Goal: Task Accomplishment & Management: Use online tool/utility

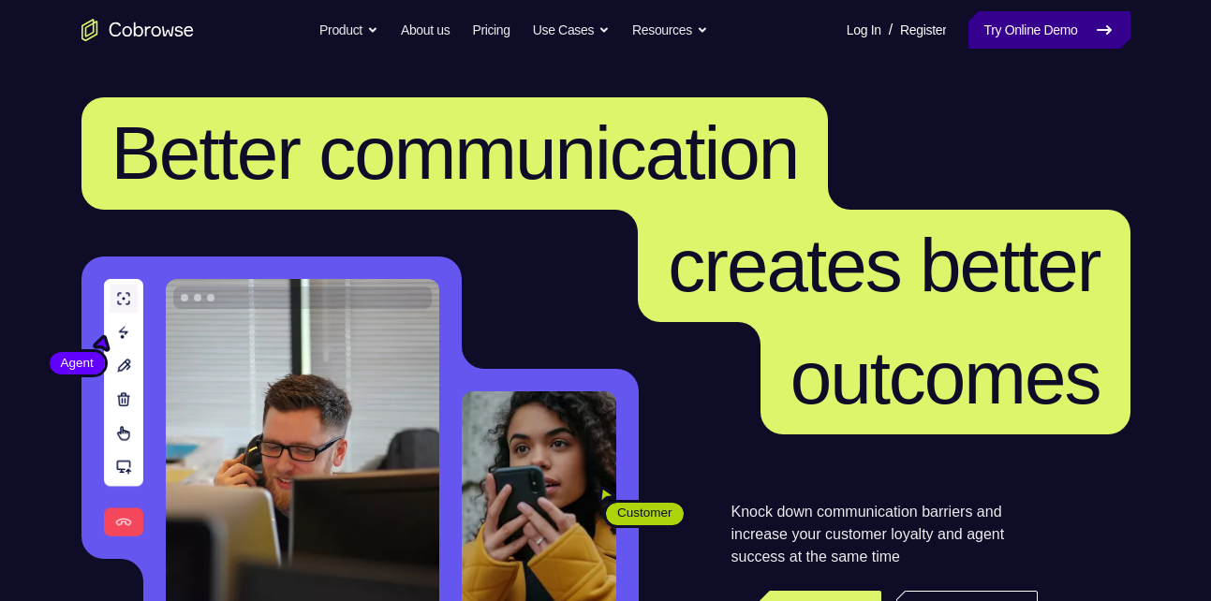
click at [1045, 44] on link "Try Online Demo" at bounding box center [1048, 29] width 161 height 37
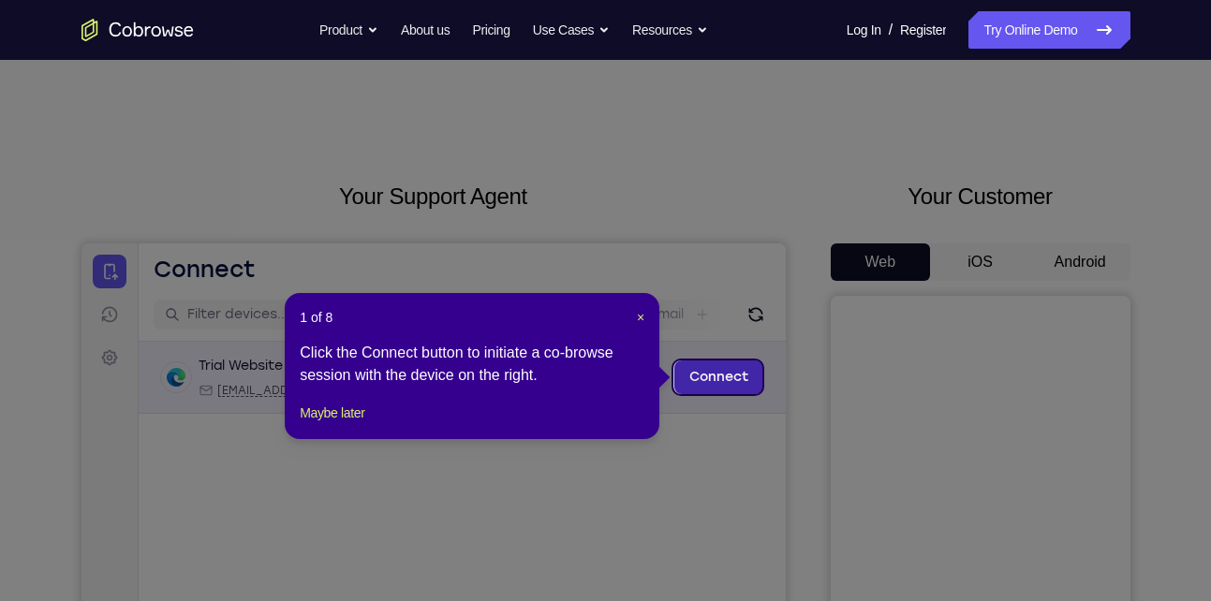
click at [712, 378] on link "Connect" at bounding box center [717, 378] width 89 height 34
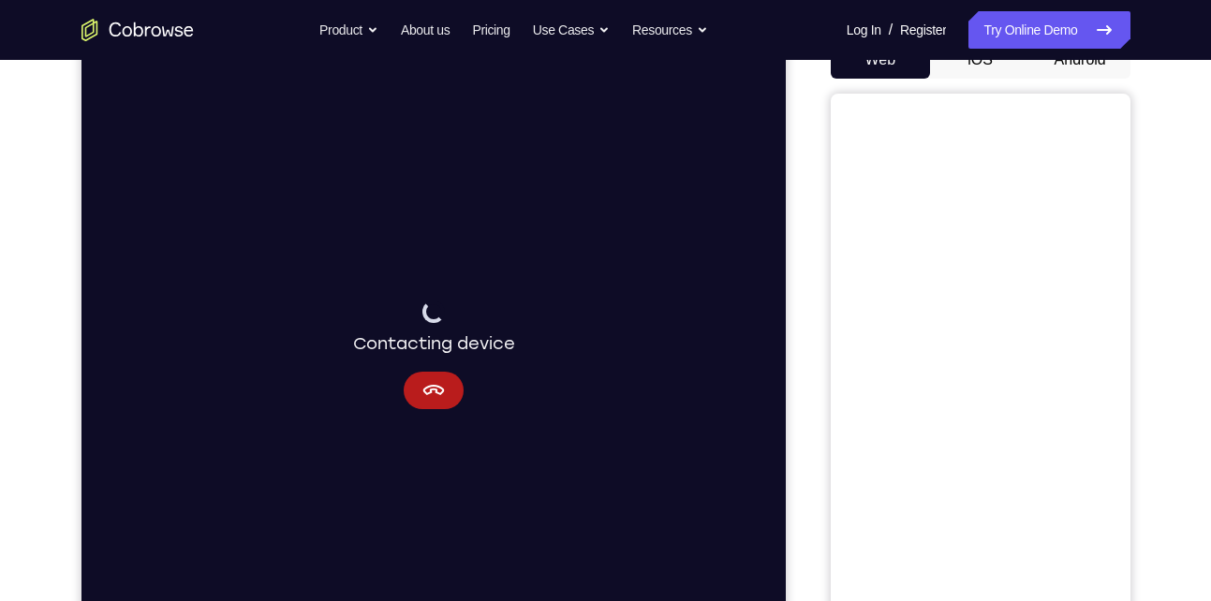
scroll to position [206, 0]
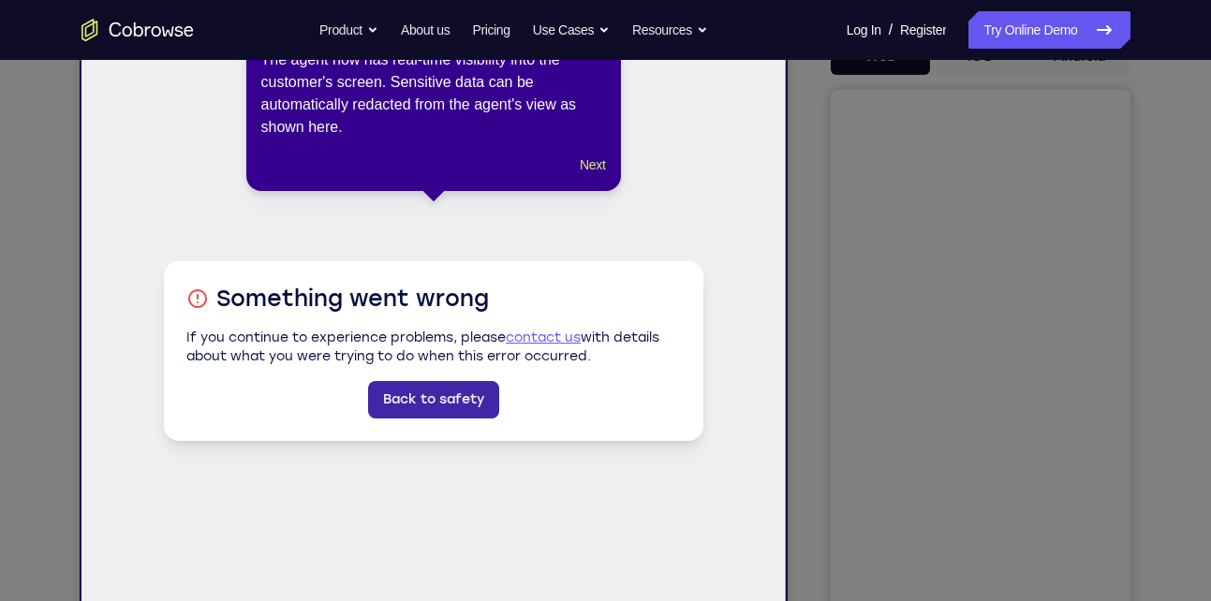
click at [425, 391] on link "Back to safety" at bounding box center [432, 399] width 131 height 37
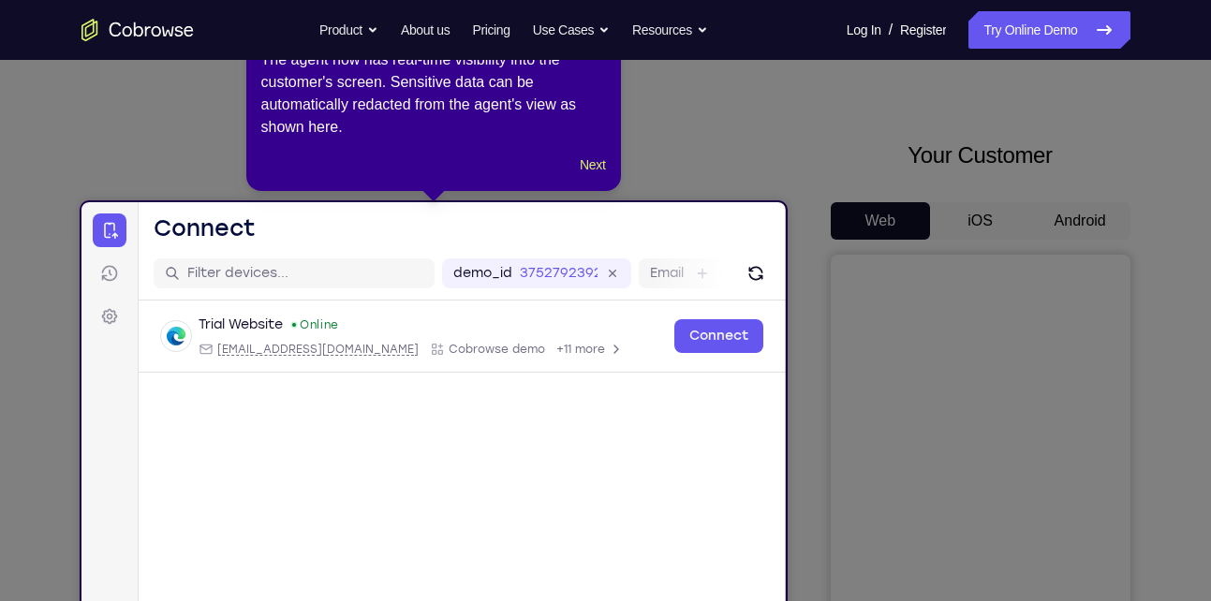
scroll to position [0, 0]
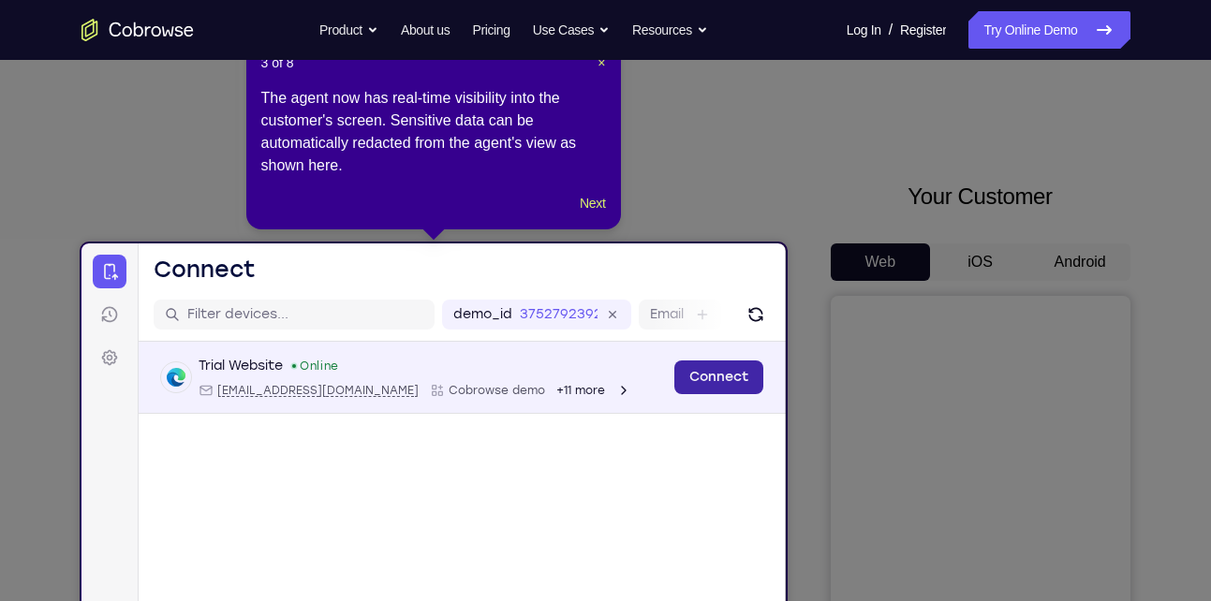
click at [684, 371] on link "Connect" at bounding box center [717, 378] width 89 height 34
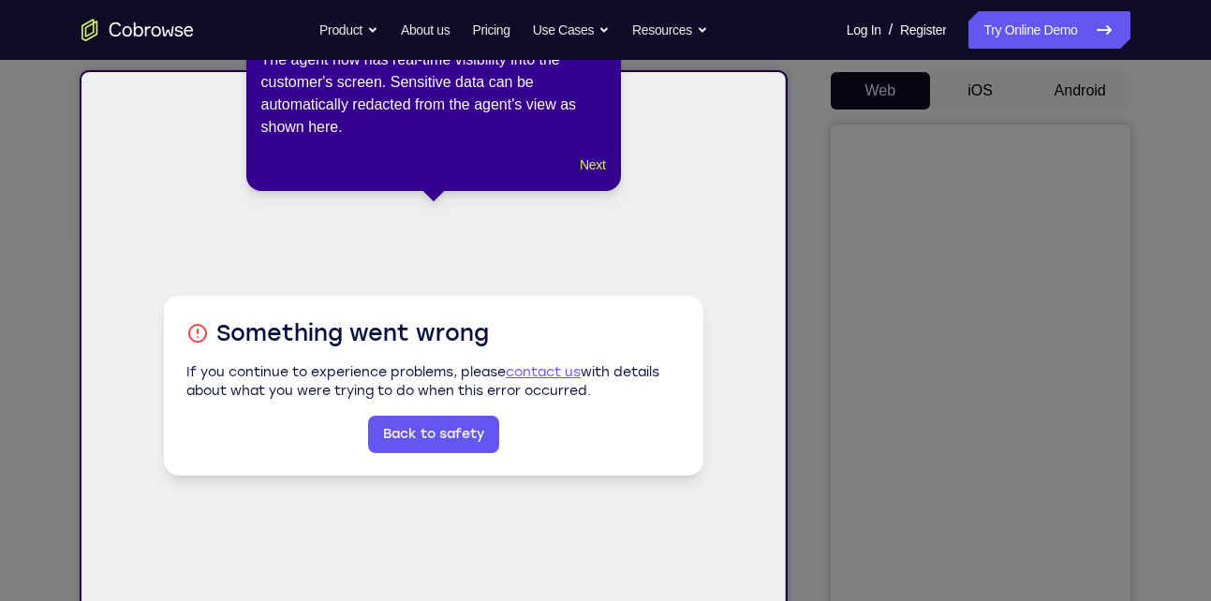
scroll to position [172, 0]
click at [587, 171] on button "Next" at bounding box center [592, 165] width 25 height 22
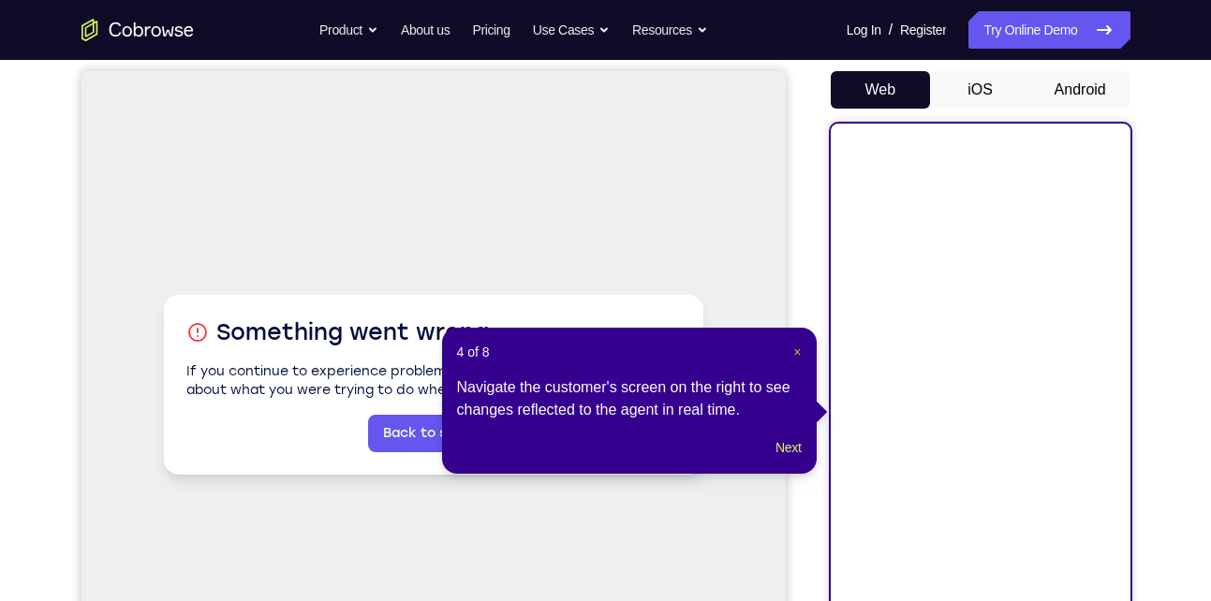
click at [796, 352] on span "×" at bounding box center [796, 352] width 7 height 15
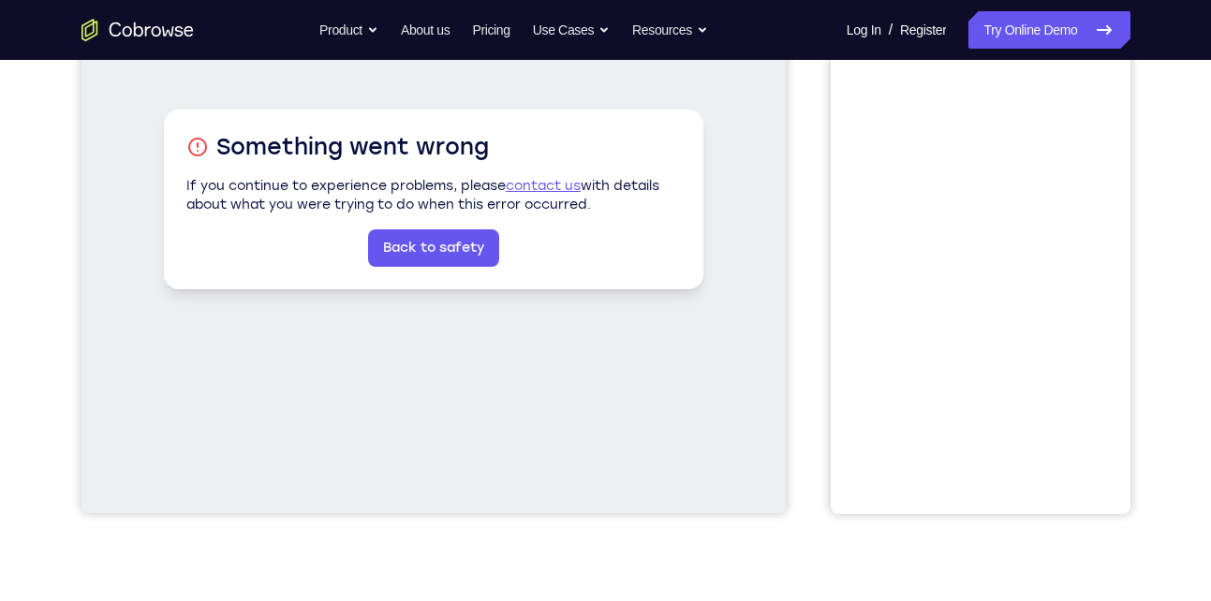
scroll to position [0, 0]
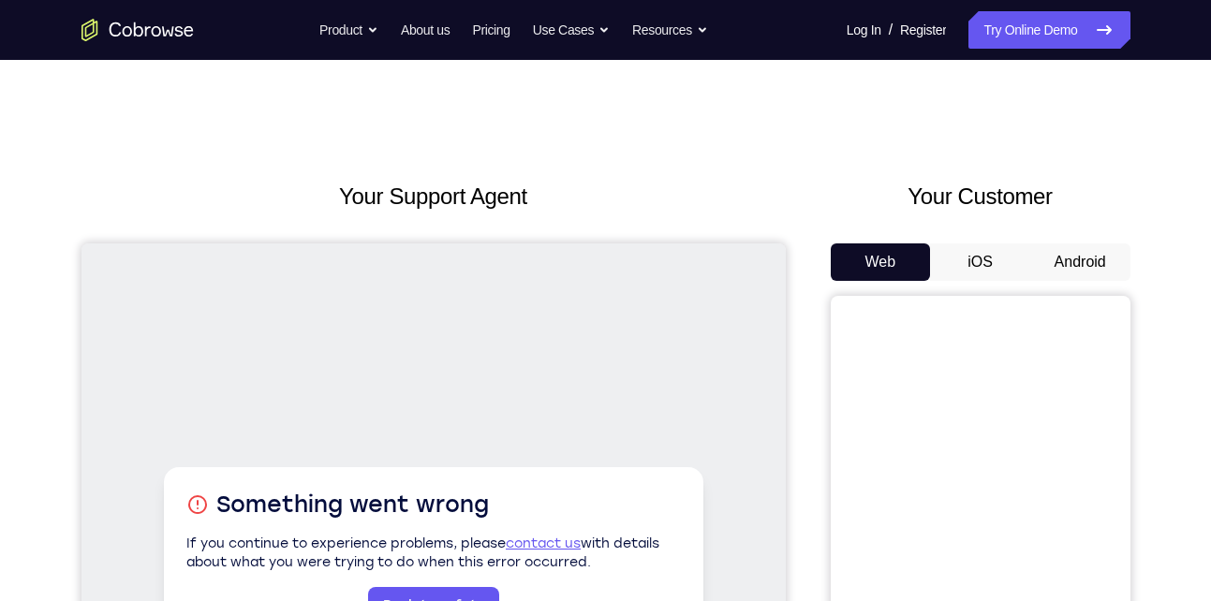
click at [1056, 259] on button "Android" at bounding box center [1080, 262] width 100 height 37
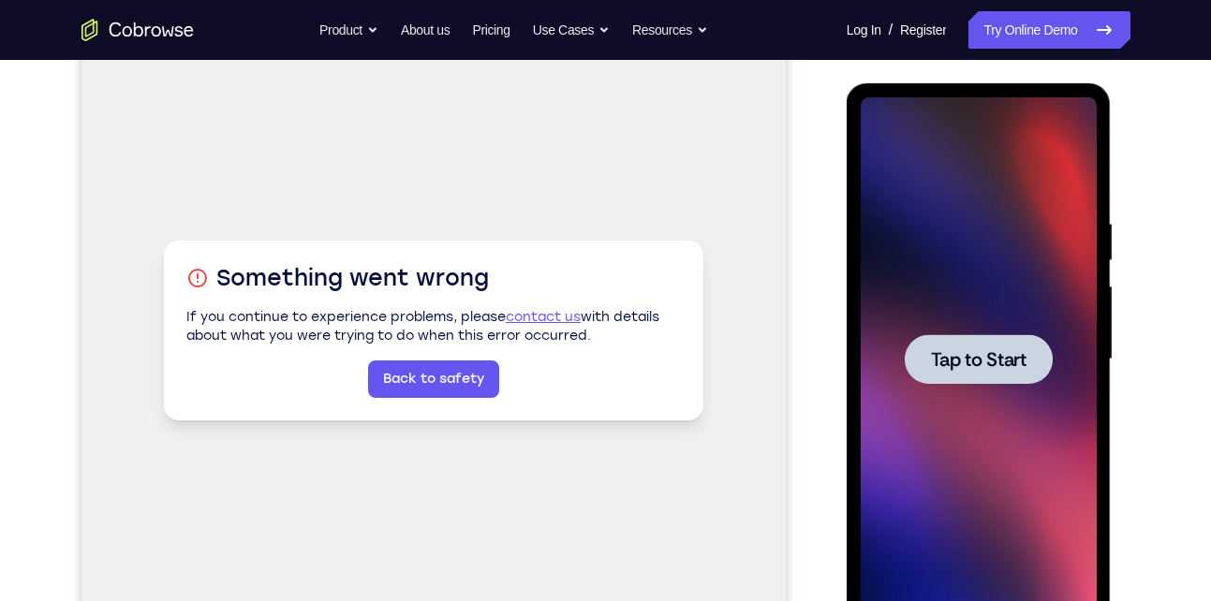
click at [952, 369] on span "Tap to Start" at bounding box center [979, 359] width 96 height 19
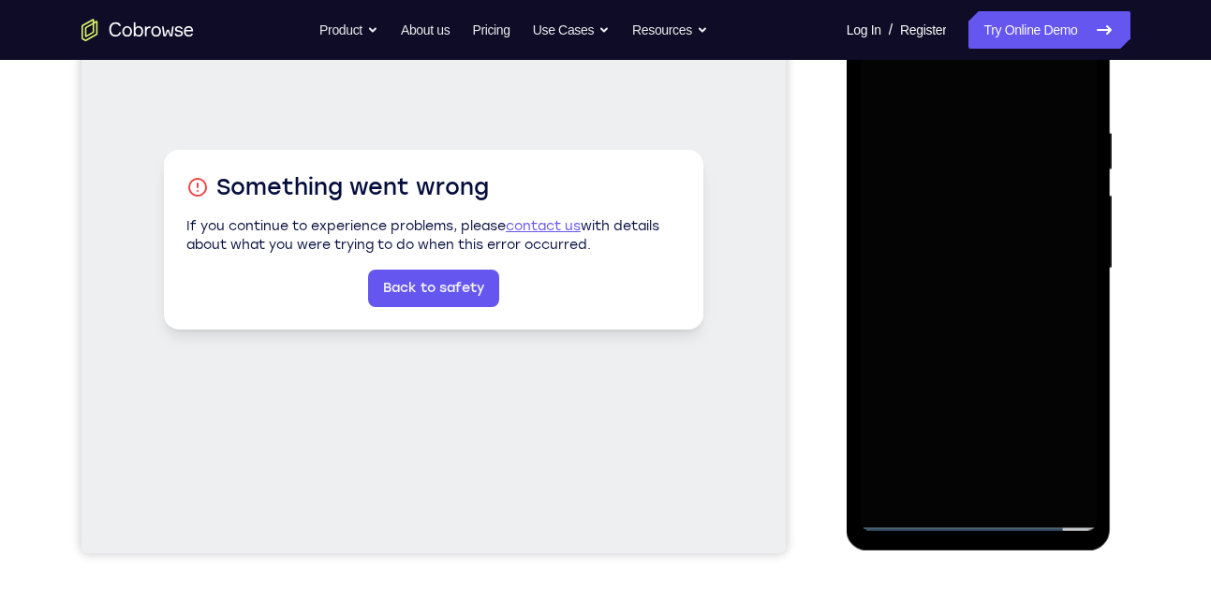
scroll to position [318, 0]
click at [981, 513] on div at bounding box center [979, 268] width 236 height 525
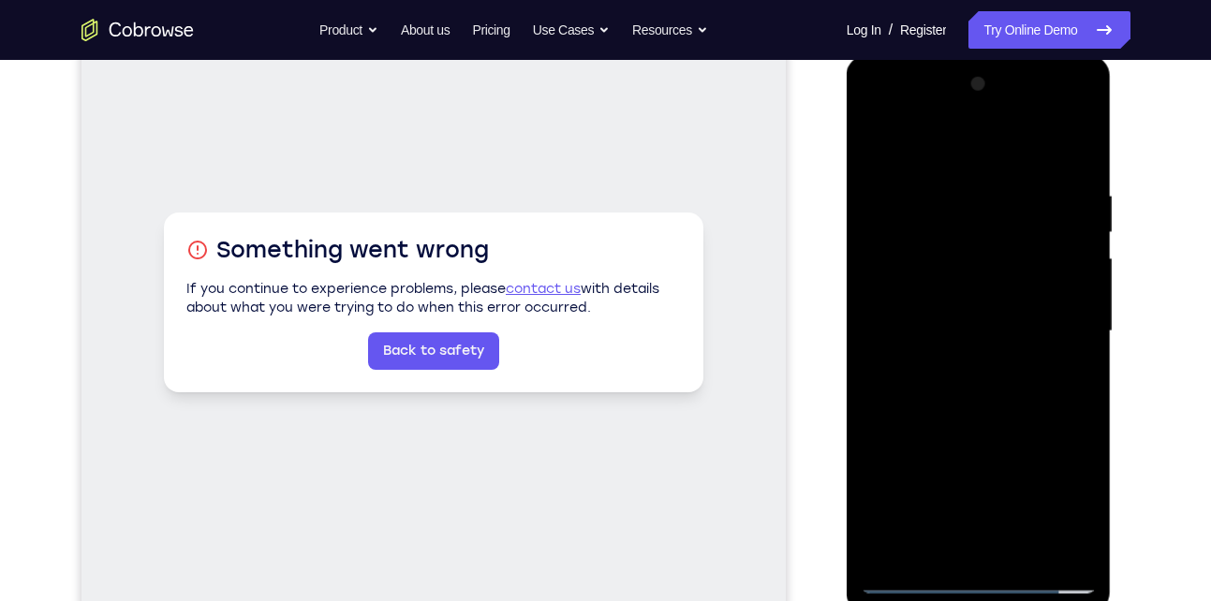
scroll to position [256, 0]
click at [976, 574] on div at bounding box center [979, 330] width 236 height 525
click at [1052, 502] on div at bounding box center [979, 330] width 236 height 525
click at [877, 111] on div at bounding box center [979, 330] width 236 height 525
click at [943, 219] on div at bounding box center [979, 330] width 236 height 525
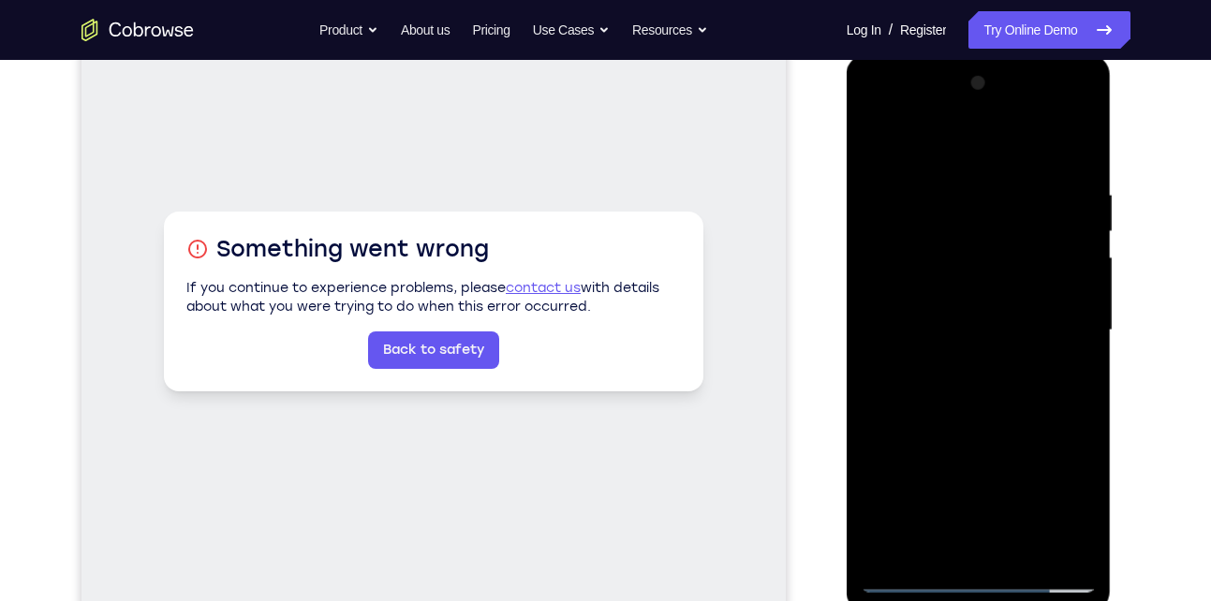
click at [1059, 204] on div at bounding box center [979, 330] width 236 height 525
click at [906, 269] on div at bounding box center [979, 330] width 236 height 525
click at [909, 329] on div at bounding box center [979, 330] width 236 height 525
click at [907, 312] on div at bounding box center [979, 330] width 236 height 525
click at [946, 348] on div at bounding box center [979, 330] width 236 height 525
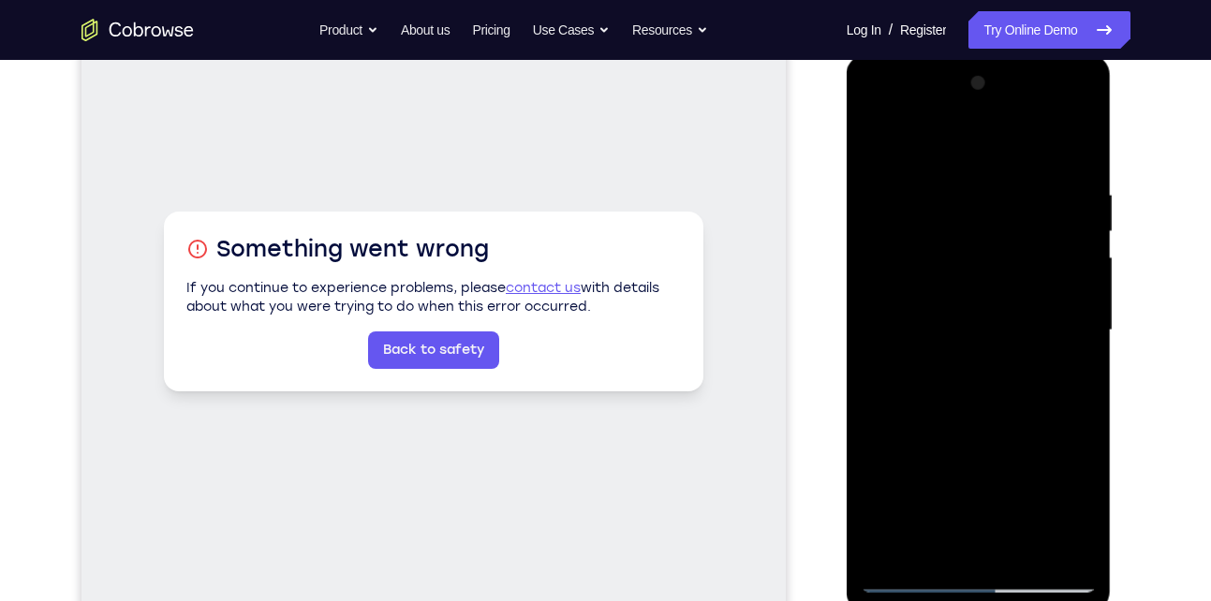
click at [903, 331] on div at bounding box center [979, 330] width 236 height 525
click at [889, 342] on div at bounding box center [979, 330] width 236 height 525
drag, startPoint x: 889, startPoint y: 342, endPoint x: 872, endPoint y: 342, distance: 16.9
click at [872, 342] on div at bounding box center [979, 330] width 236 height 525
click at [898, 337] on div at bounding box center [979, 330] width 236 height 525
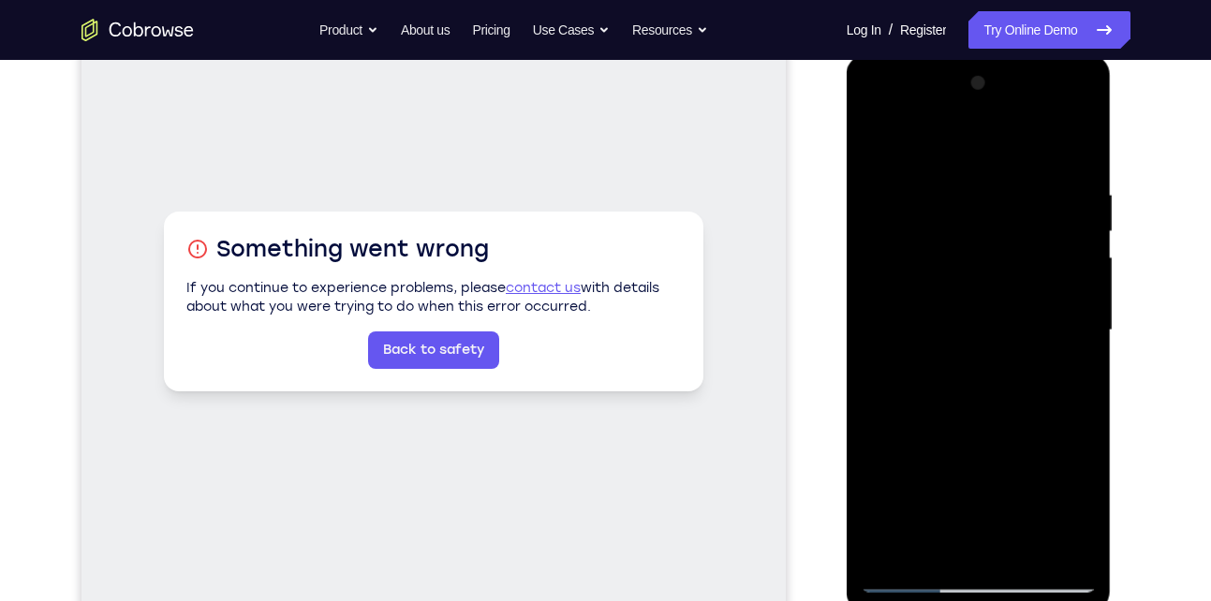
click at [1061, 551] on div at bounding box center [979, 330] width 236 height 525
click at [1070, 545] on div at bounding box center [979, 330] width 236 height 525
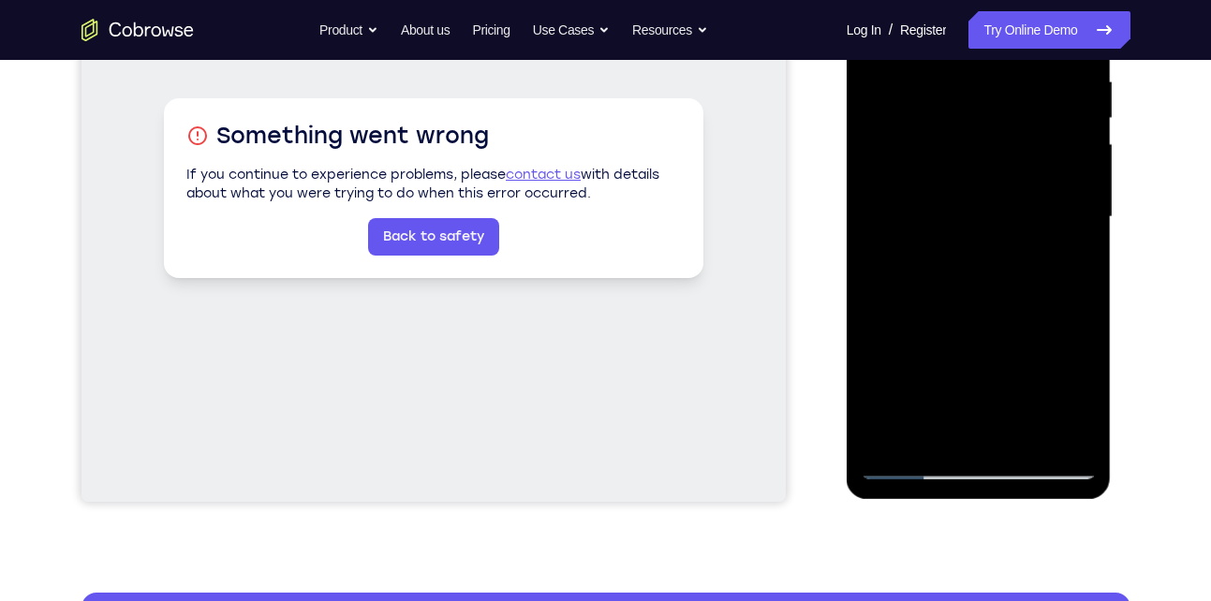
scroll to position [370, 0]
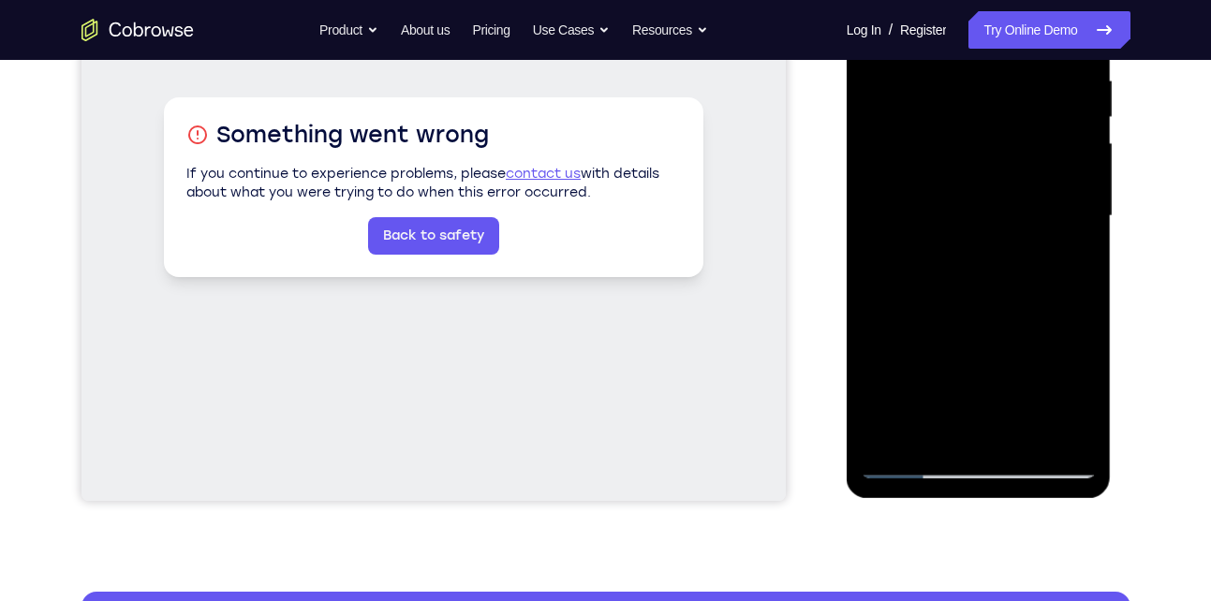
click at [1072, 427] on div at bounding box center [979, 216] width 236 height 525
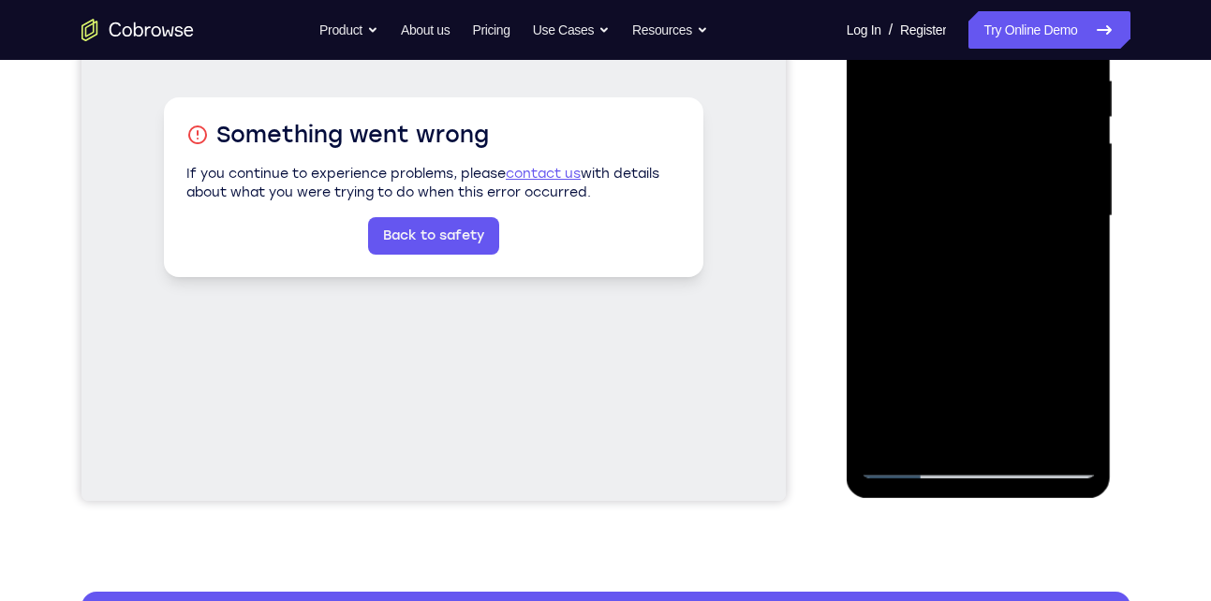
click at [1072, 427] on div at bounding box center [979, 216] width 236 height 525
click at [926, 224] on div at bounding box center [979, 216] width 236 height 525
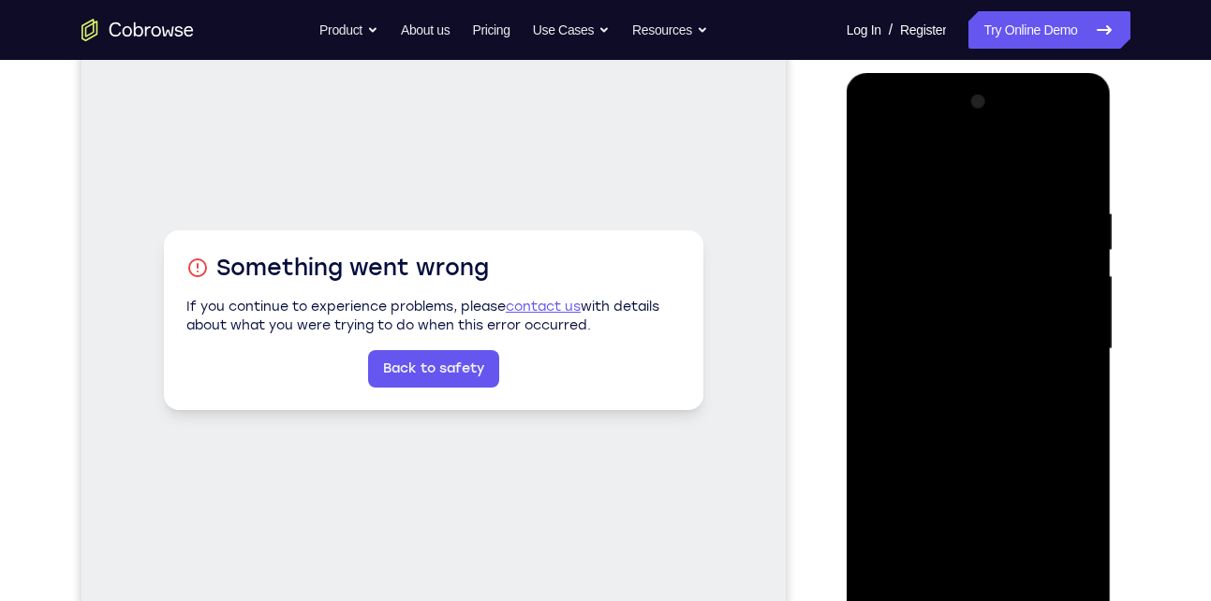
scroll to position [238, 0]
click at [909, 360] on div at bounding box center [979, 348] width 236 height 525
click at [926, 360] on div at bounding box center [979, 348] width 236 height 525
click at [1062, 564] on div at bounding box center [979, 348] width 236 height 525
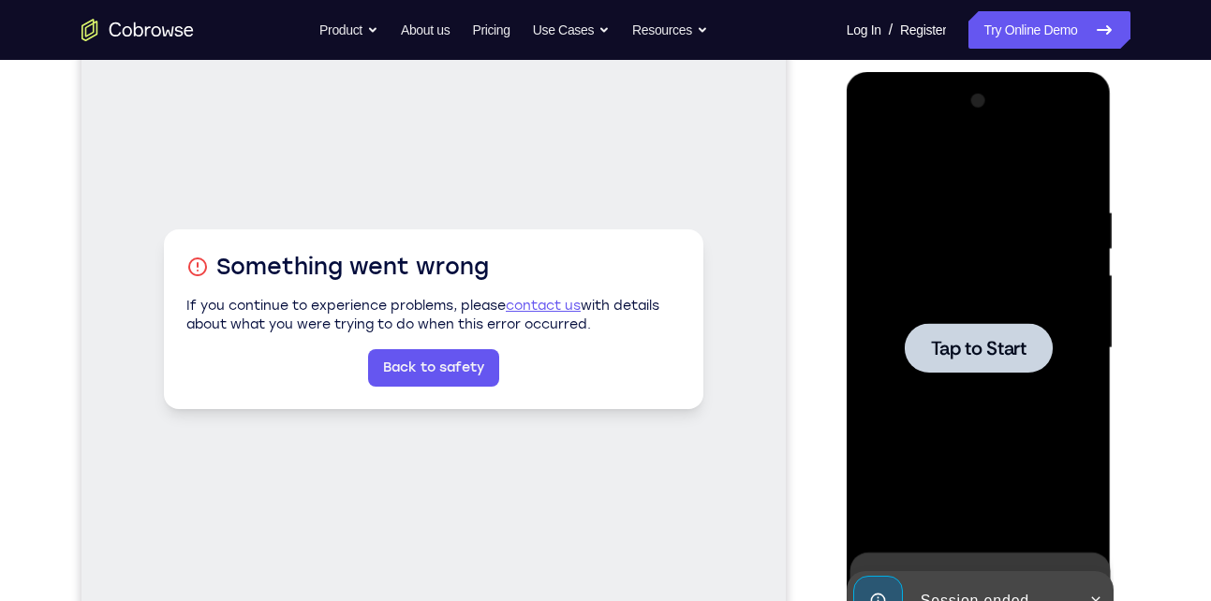
click at [983, 357] on span "Tap to Start" at bounding box center [979, 348] width 96 height 19
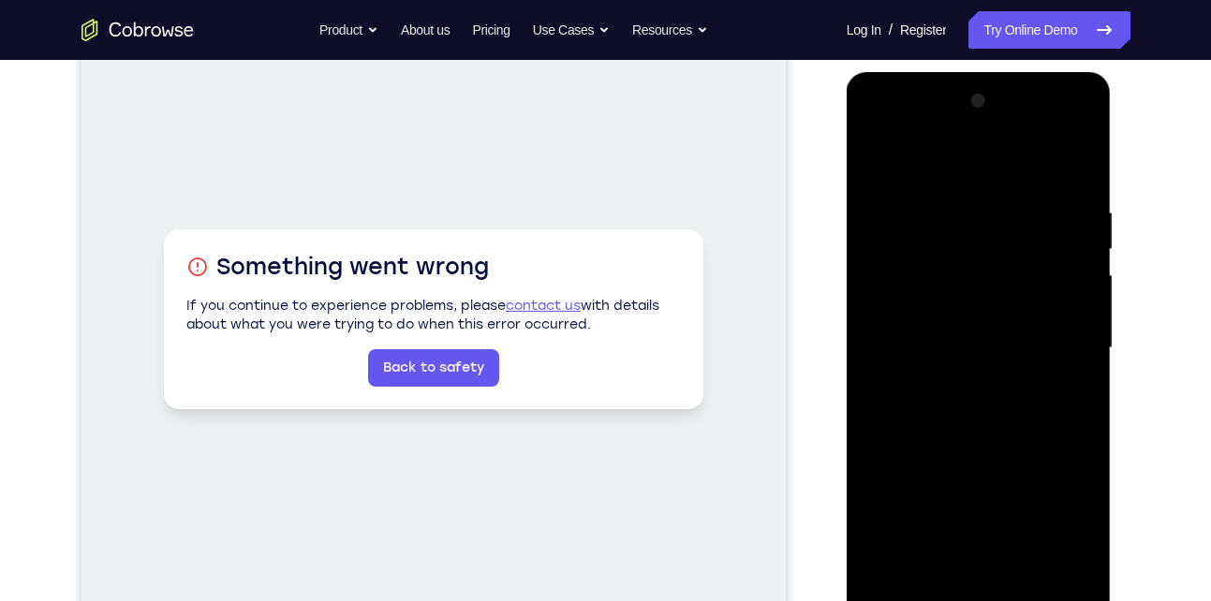
click at [971, 321] on div at bounding box center [979, 348] width 236 height 525
click at [978, 590] on div at bounding box center [979, 348] width 236 height 525
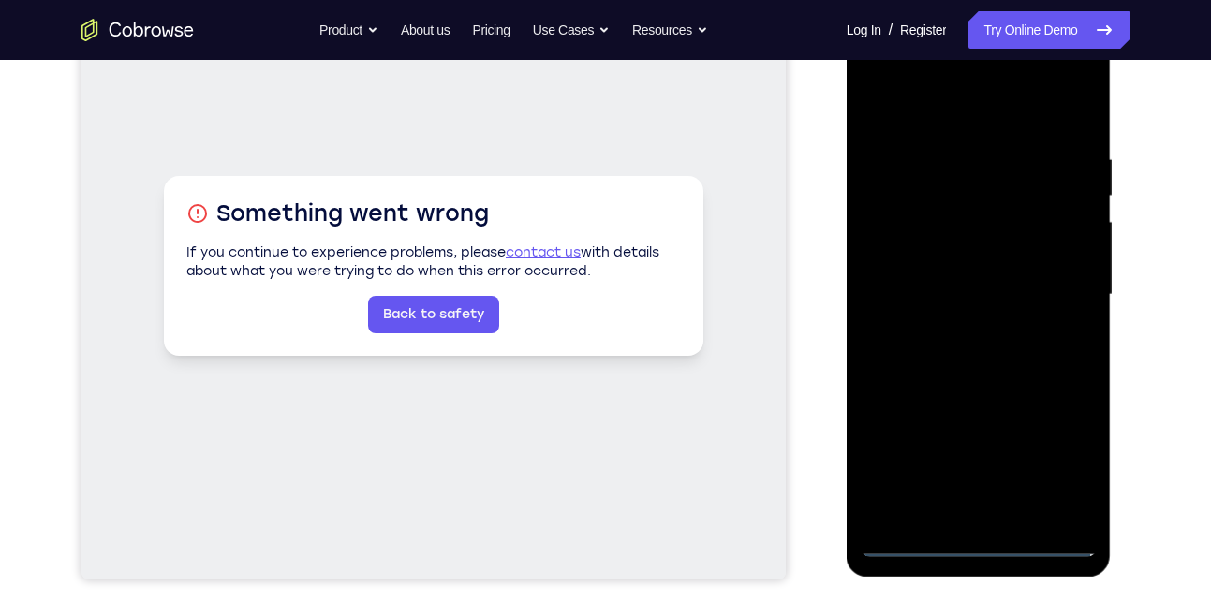
scroll to position [292, 0]
click at [976, 540] on div at bounding box center [979, 294] width 236 height 525
click at [1050, 471] on div at bounding box center [979, 294] width 236 height 525
click at [876, 71] on div at bounding box center [979, 294] width 236 height 525
click at [1056, 294] on div at bounding box center [979, 294] width 236 height 525
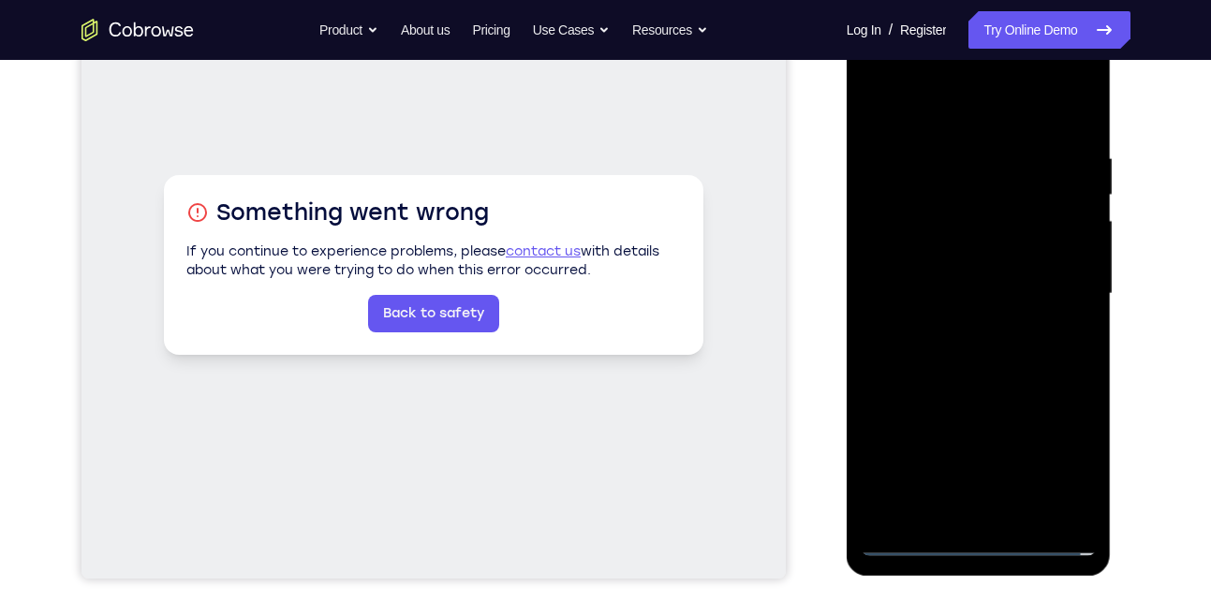
click at [961, 300] on div at bounding box center [979, 294] width 236 height 525
click at [966, 325] on div at bounding box center [979, 294] width 236 height 525
click at [916, 273] on div at bounding box center [979, 294] width 236 height 525
click at [915, 251] on div at bounding box center [979, 294] width 236 height 525
click at [944, 288] on div at bounding box center [979, 294] width 236 height 525
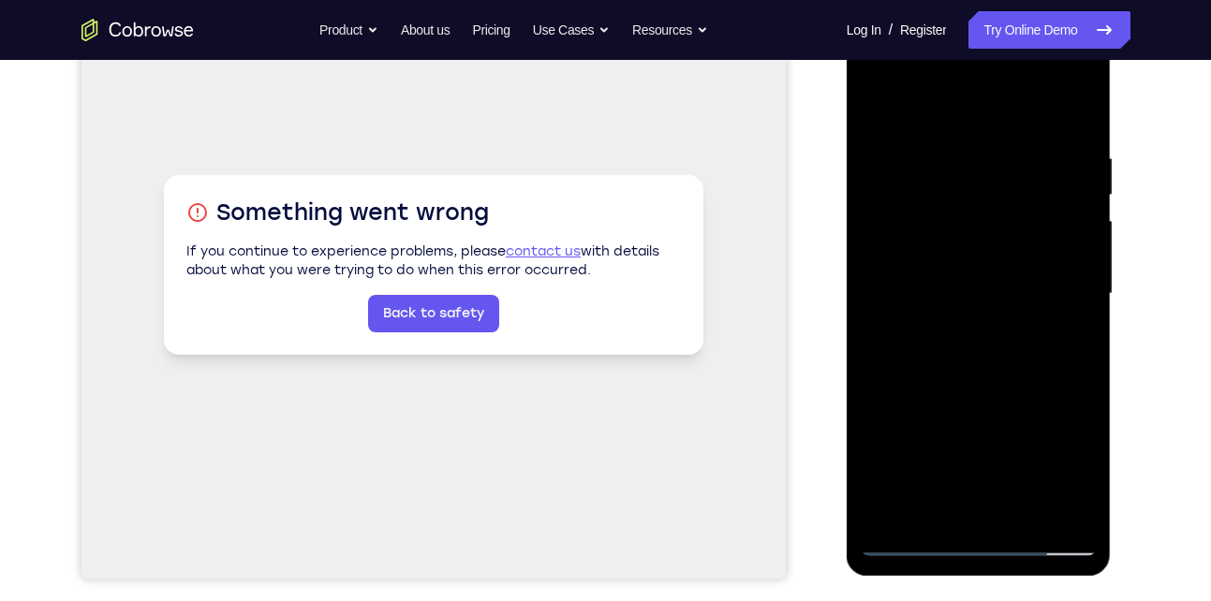
click at [971, 343] on div at bounding box center [979, 294] width 236 height 525
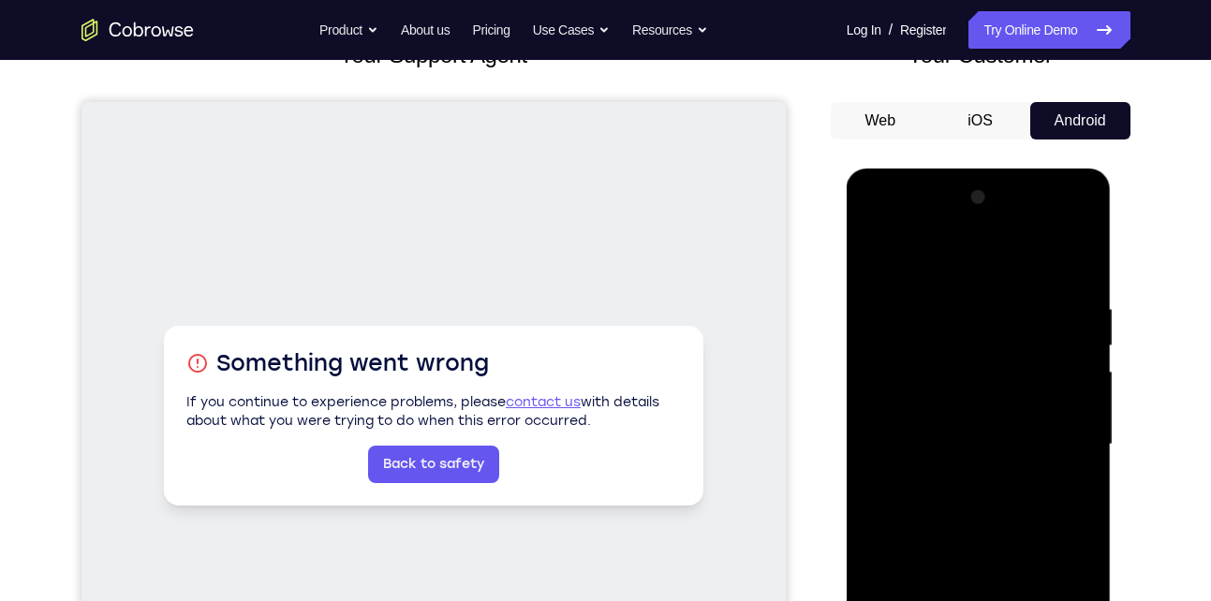
scroll to position [140, 0]
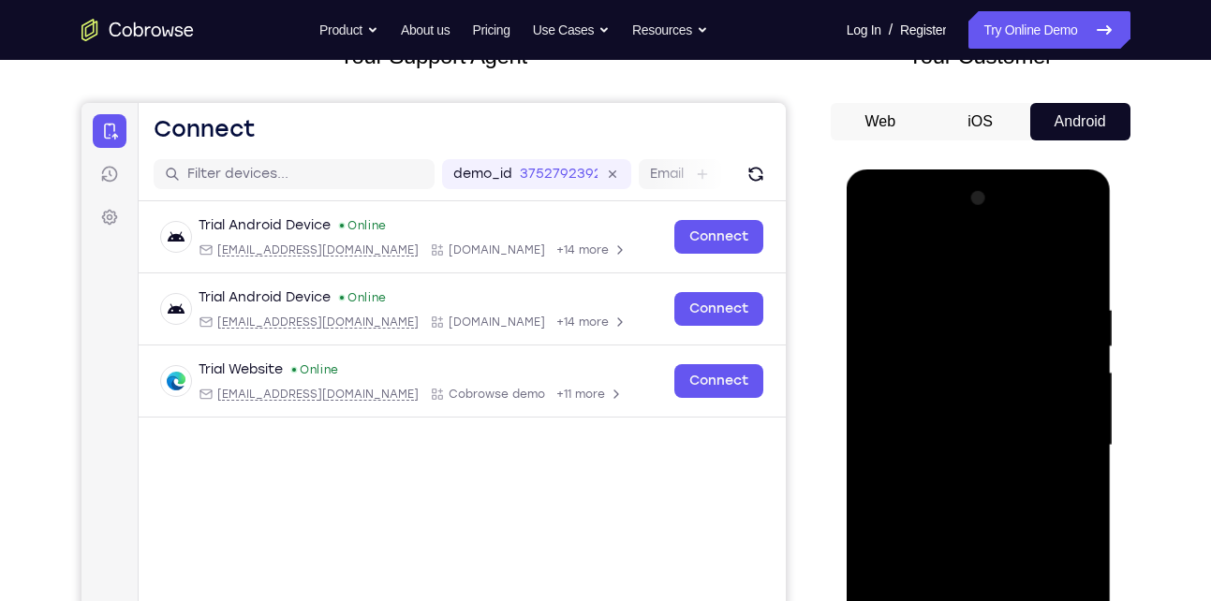
click at [1056, 224] on div at bounding box center [979, 446] width 236 height 525
click at [875, 230] on div at bounding box center [979, 446] width 236 height 525
click at [906, 392] on div at bounding box center [979, 446] width 236 height 525
click at [905, 451] on div at bounding box center [979, 446] width 236 height 525
click at [902, 430] on div at bounding box center [979, 446] width 236 height 525
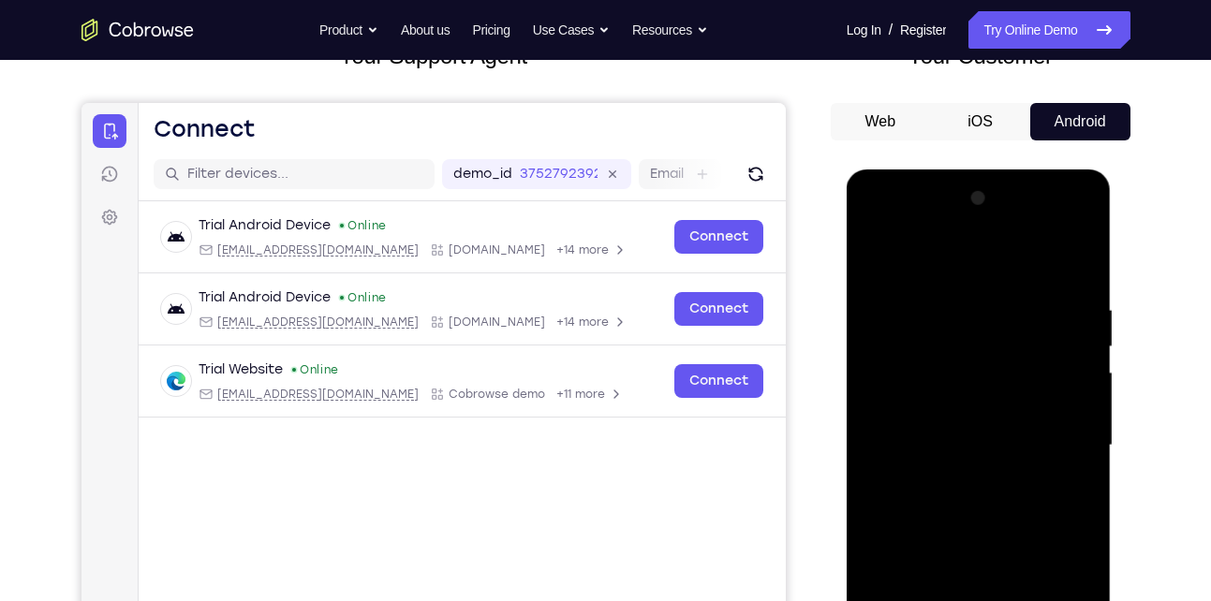
click at [932, 457] on div at bounding box center [979, 446] width 236 height 525
click at [891, 451] on div at bounding box center [979, 446] width 236 height 525
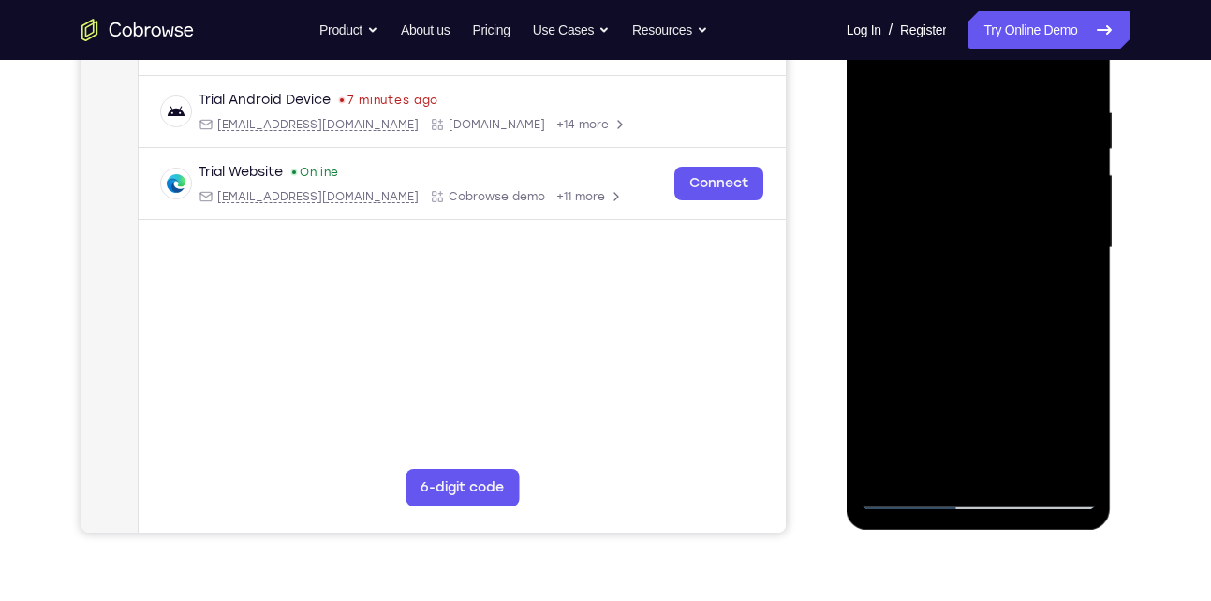
scroll to position [339, 0]
click at [1054, 448] on div at bounding box center [979, 247] width 236 height 525
click at [1062, 461] on div at bounding box center [979, 247] width 236 height 525
click at [1061, 460] on div at bounding box center [979, 247] width 236 height 525
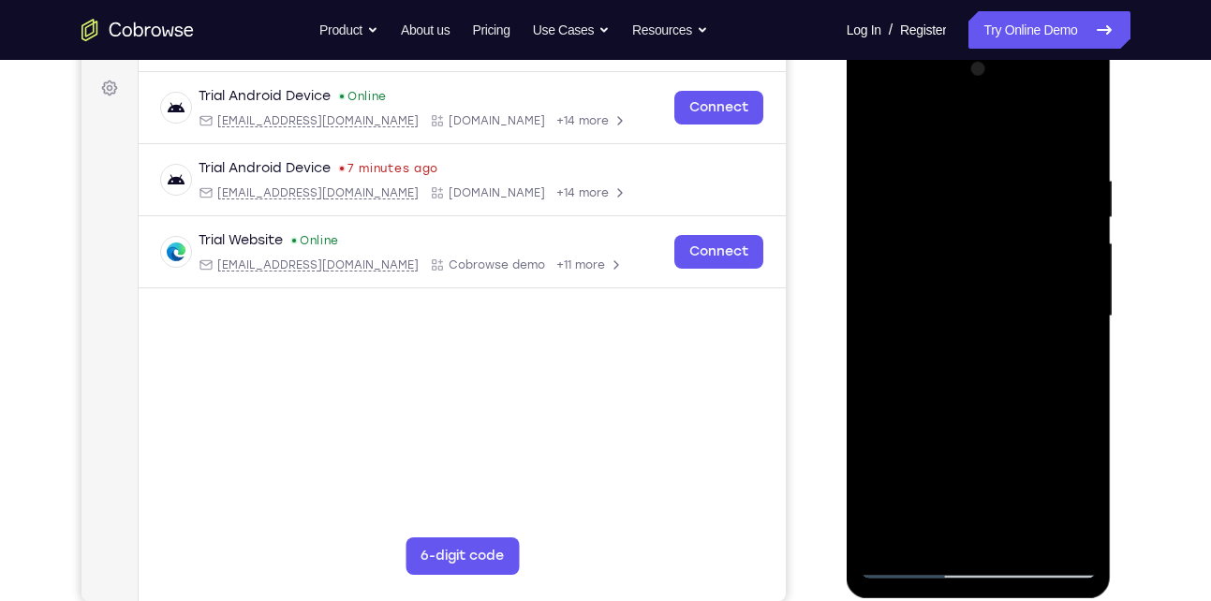
scroll to position [273, 0]
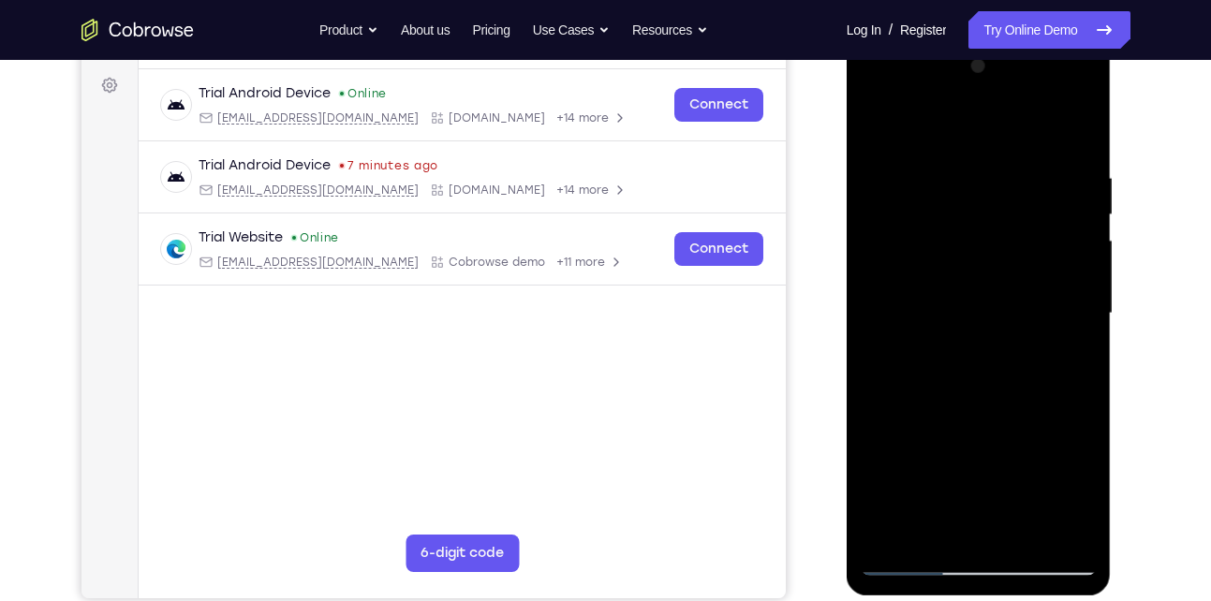
click at [1057, 532] on div at bounding box center [979, 314] width 236 height 525
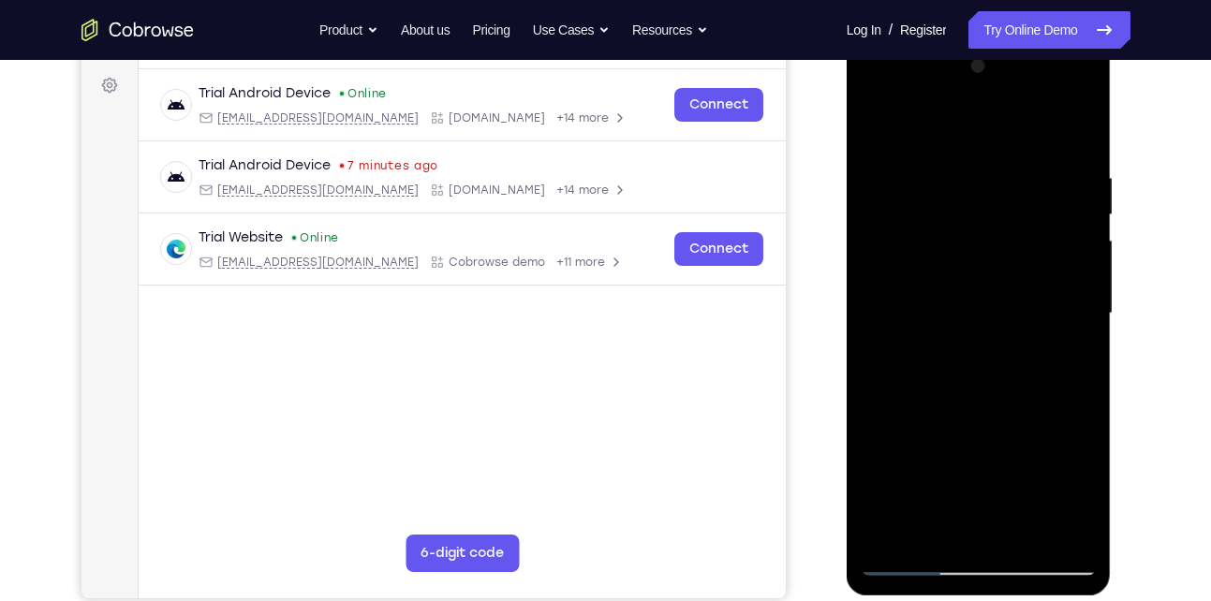
click at [1057, 532] on div at bounding box center [979, 314] width 236 height 525
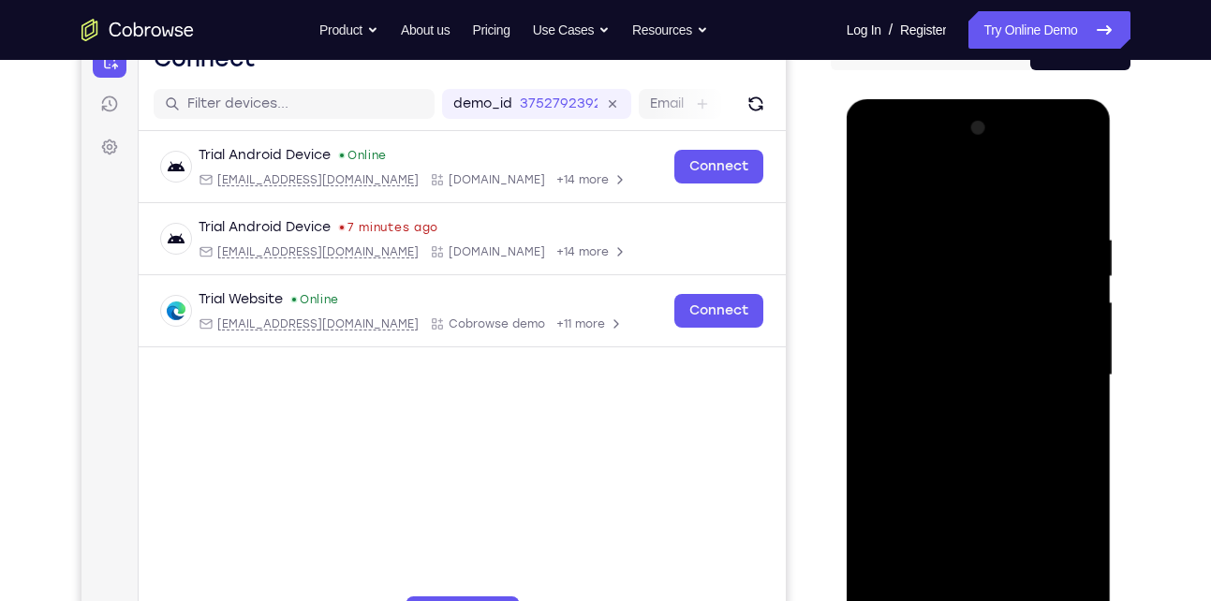
scroll to position [210, 0]
